Goal: Task Accomplishment & Management: Use online tool/utility

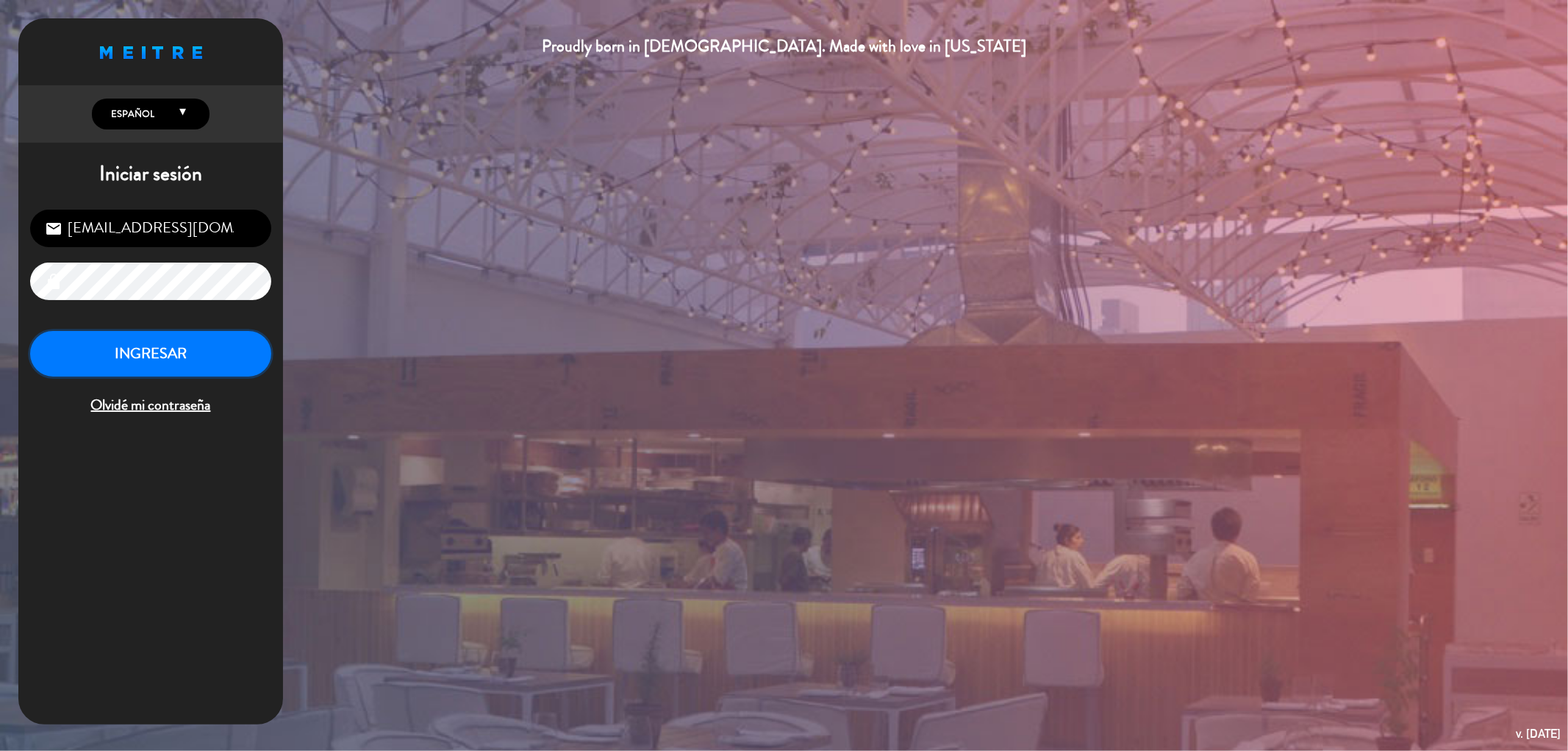
click at [169, 350] on button "INGRESAR" at bounding box center [150, 354] width 241 height 46
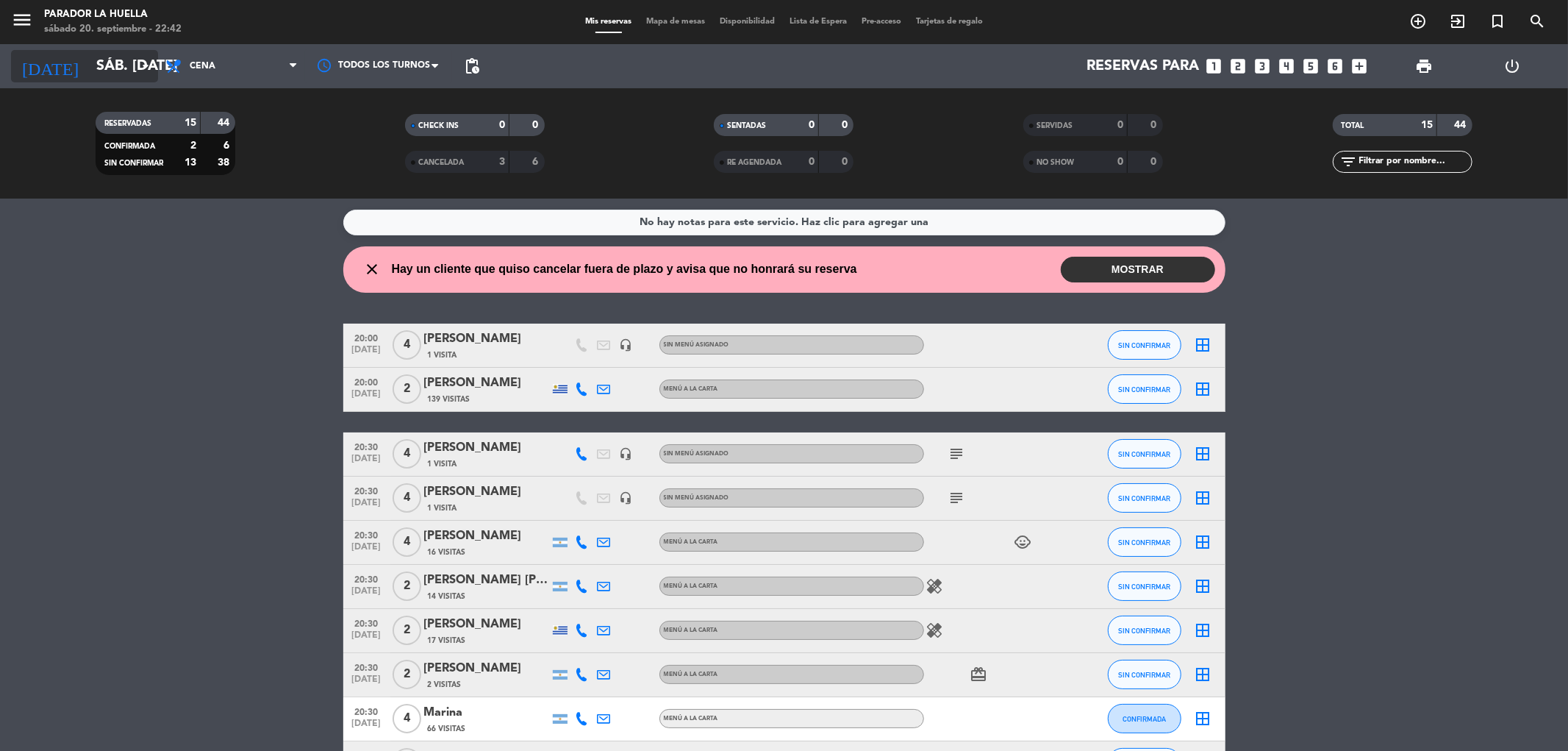
click at [115, 72] on input "sáb. [DATE]" at bounding box center [182, 66] width 187 height 32
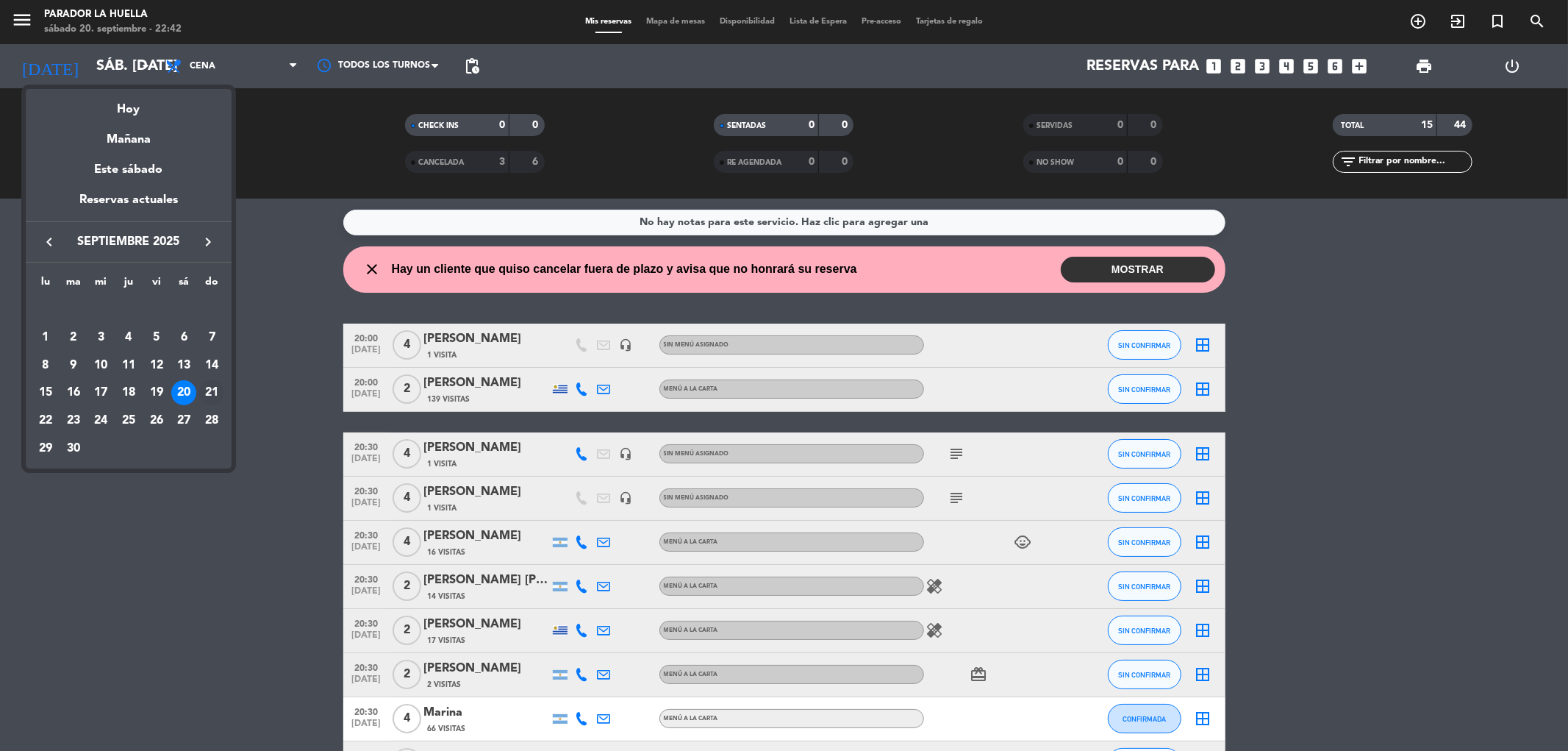
click at [210, 396] on div "21" at bounding box center [211, 392] width 25 height 25
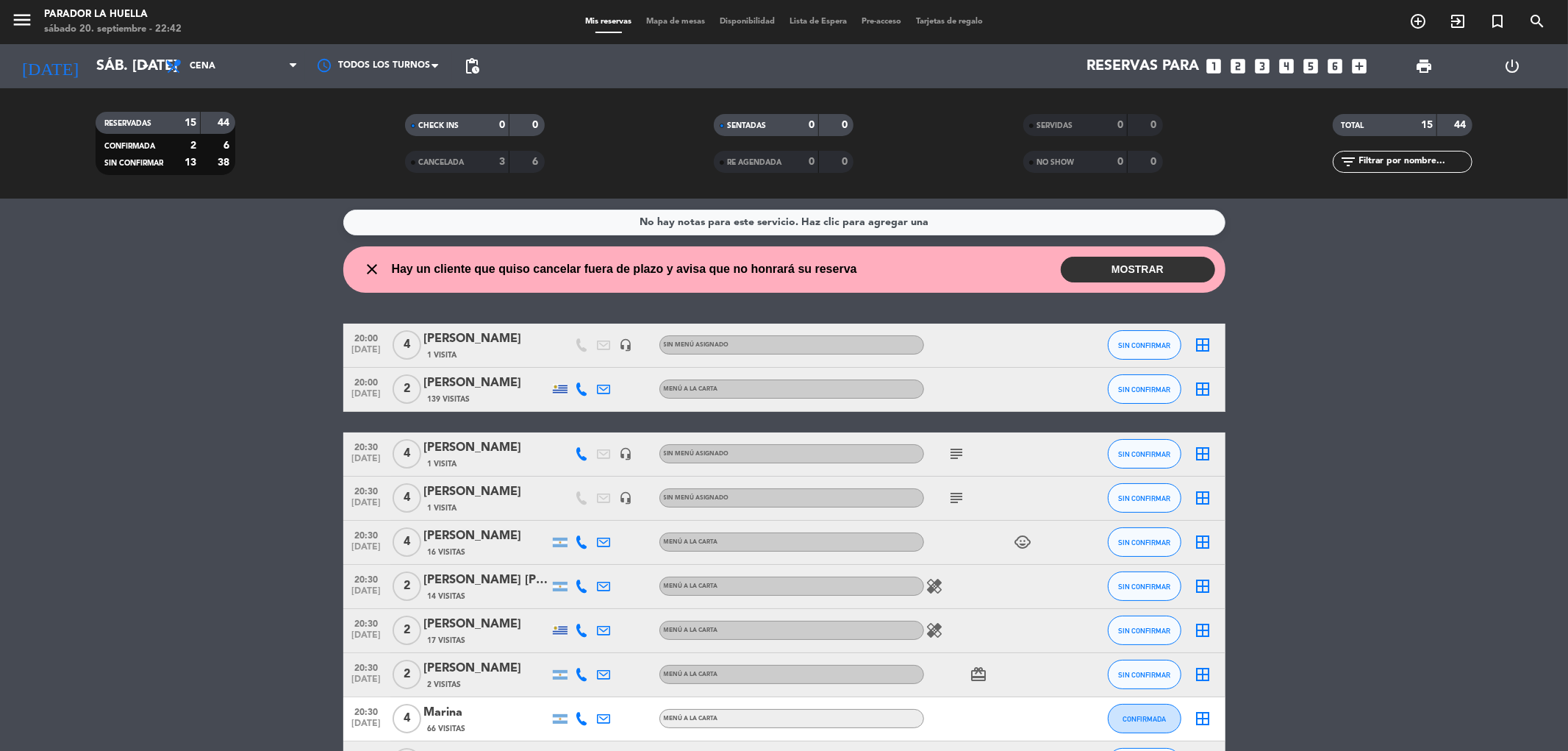
type input "dom. [DATE]"
click at [210, 66] on span "Cena" at bounding box center [203, 66] width 26 height 10
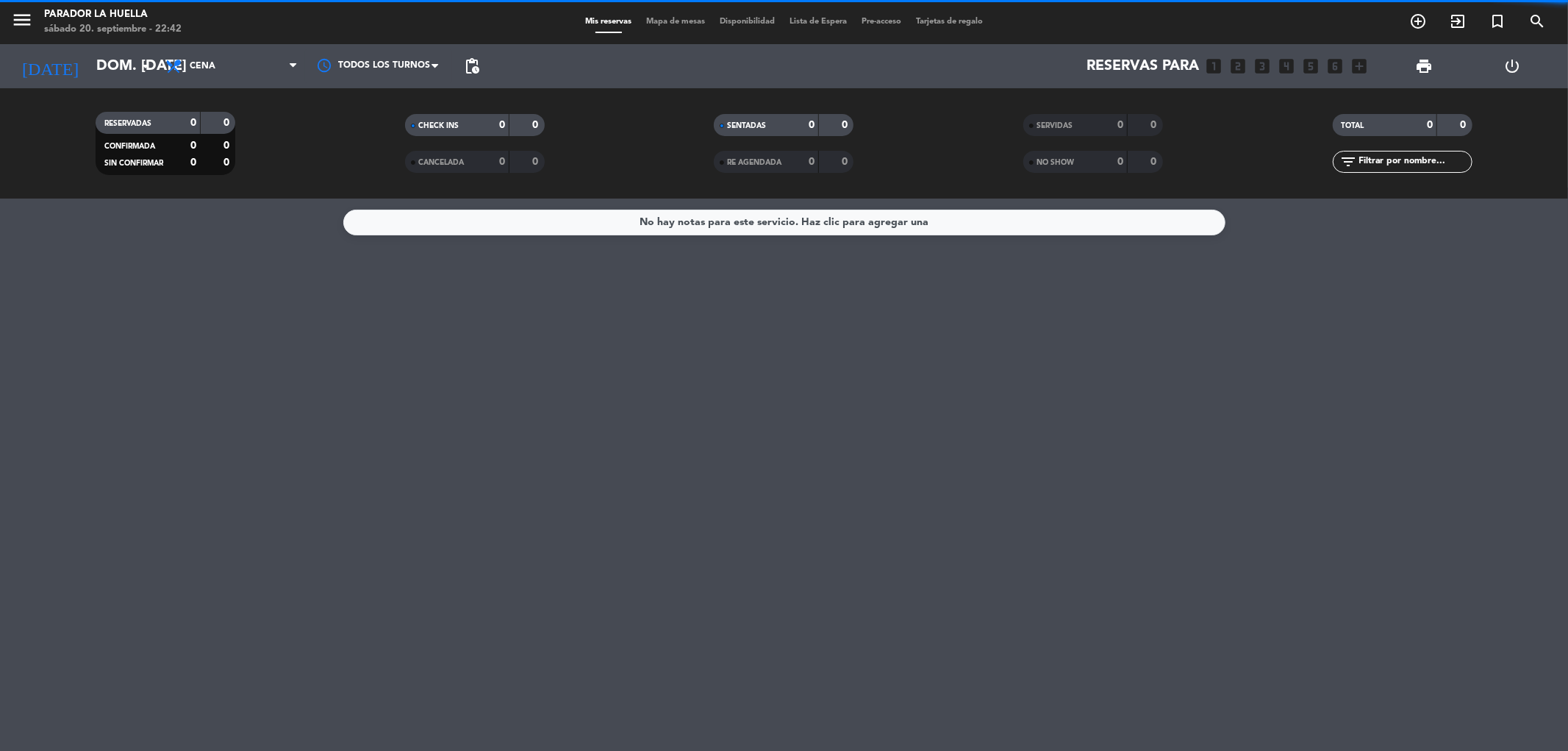
click at [237, 135] on filter-checkbox "RESERVADAS 0 0 CONFIRMADA 0 0 SIN CONFIRMAR 0 0" at bounding box center [166, 143] width 310 height 63
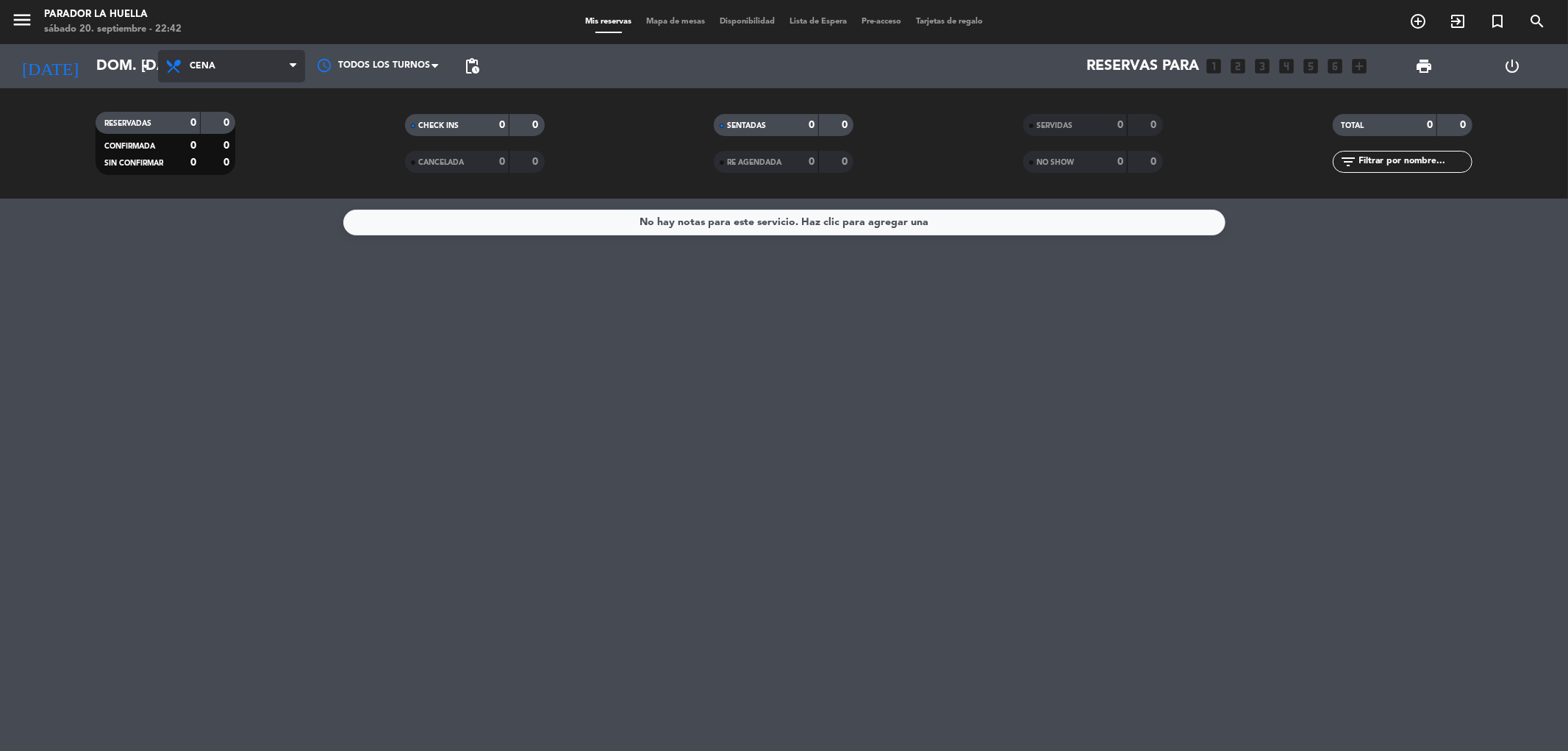
click at [249, 59] on span "Cena" at bounding box center [231, 66] width 147 height 32
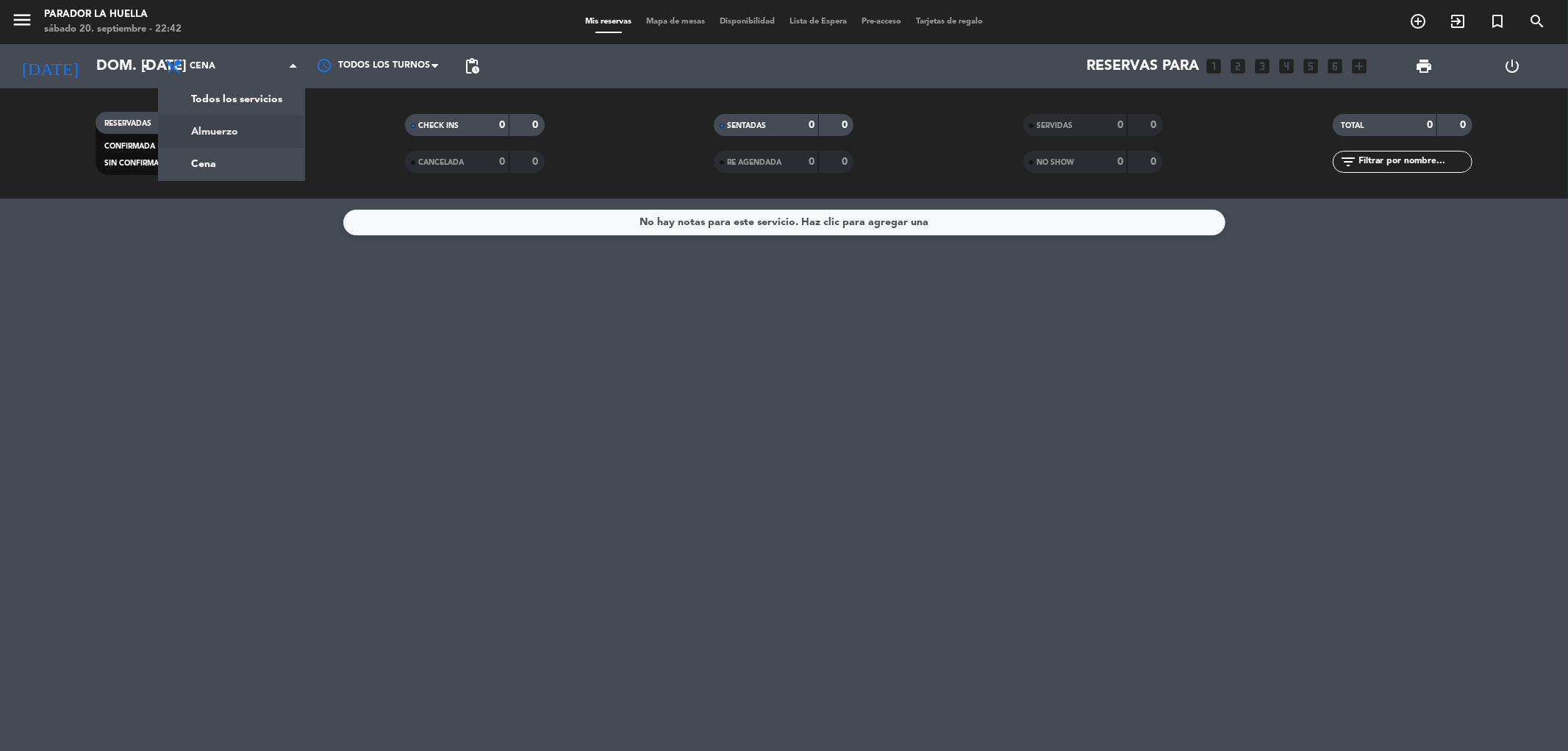
click at [254, 135] on div "menu Parador La Huella sábado 20. septiembre - 22:42 Mis reservas Mapa de mesas…" at bounding box center [784, 99] width 1568 height 199
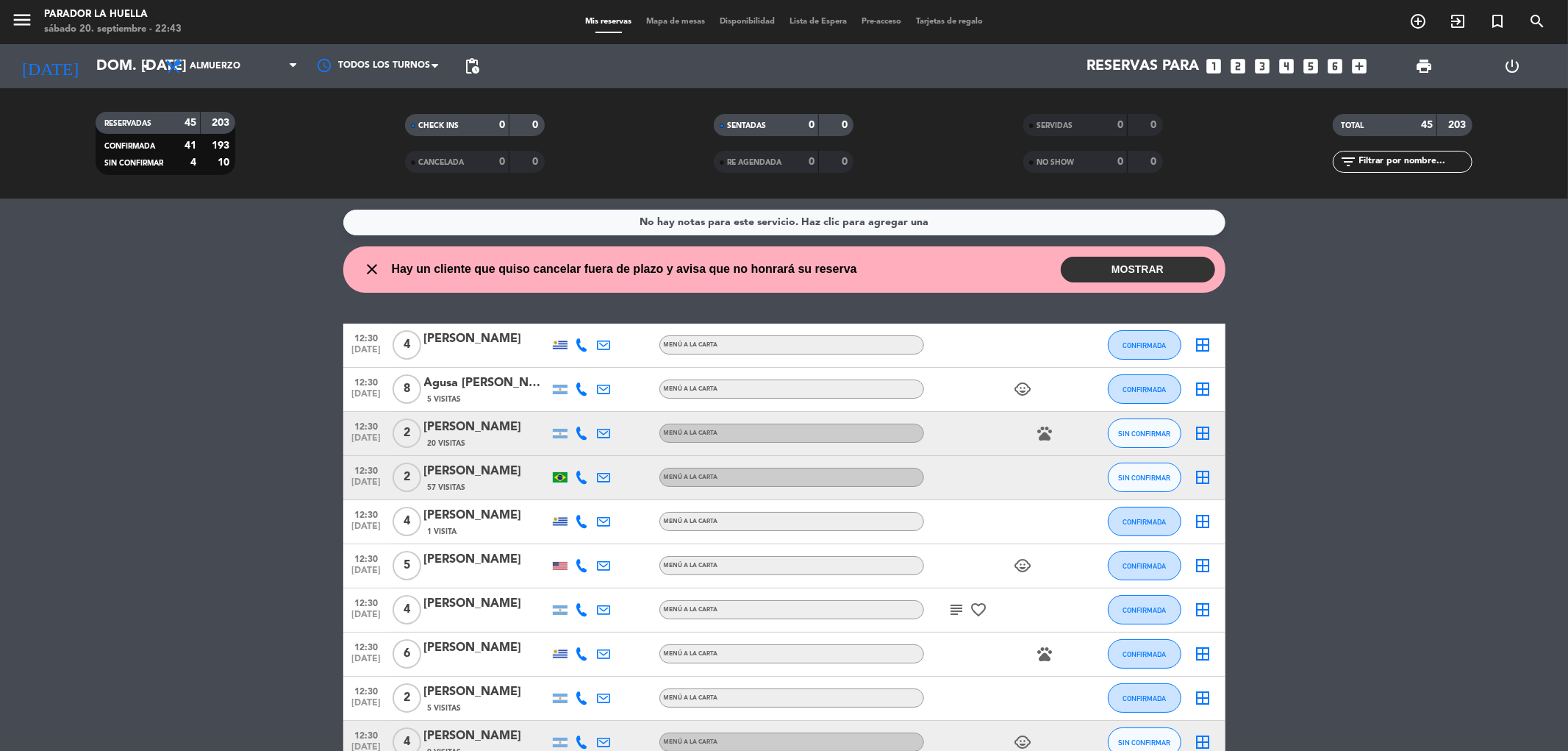
click at [1427, 57] on span "print" at bounding box center [1424, 66] width 18 height 18
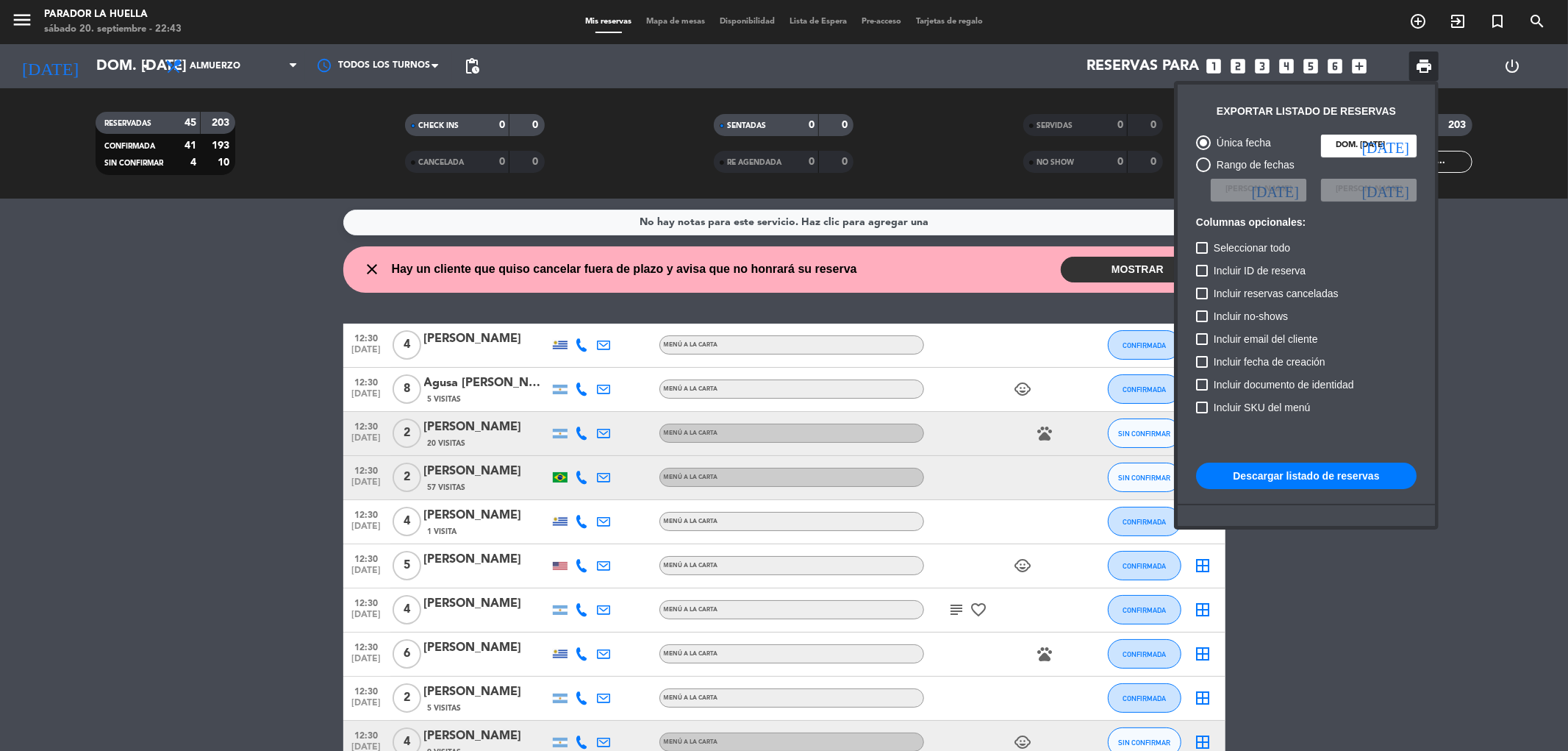
click at [1379, 477] on button "Descargar listado de reservas" at bounding box center [1306, 476] width 221 height 26
